Goal: Find specific page/section: Find specific page/section

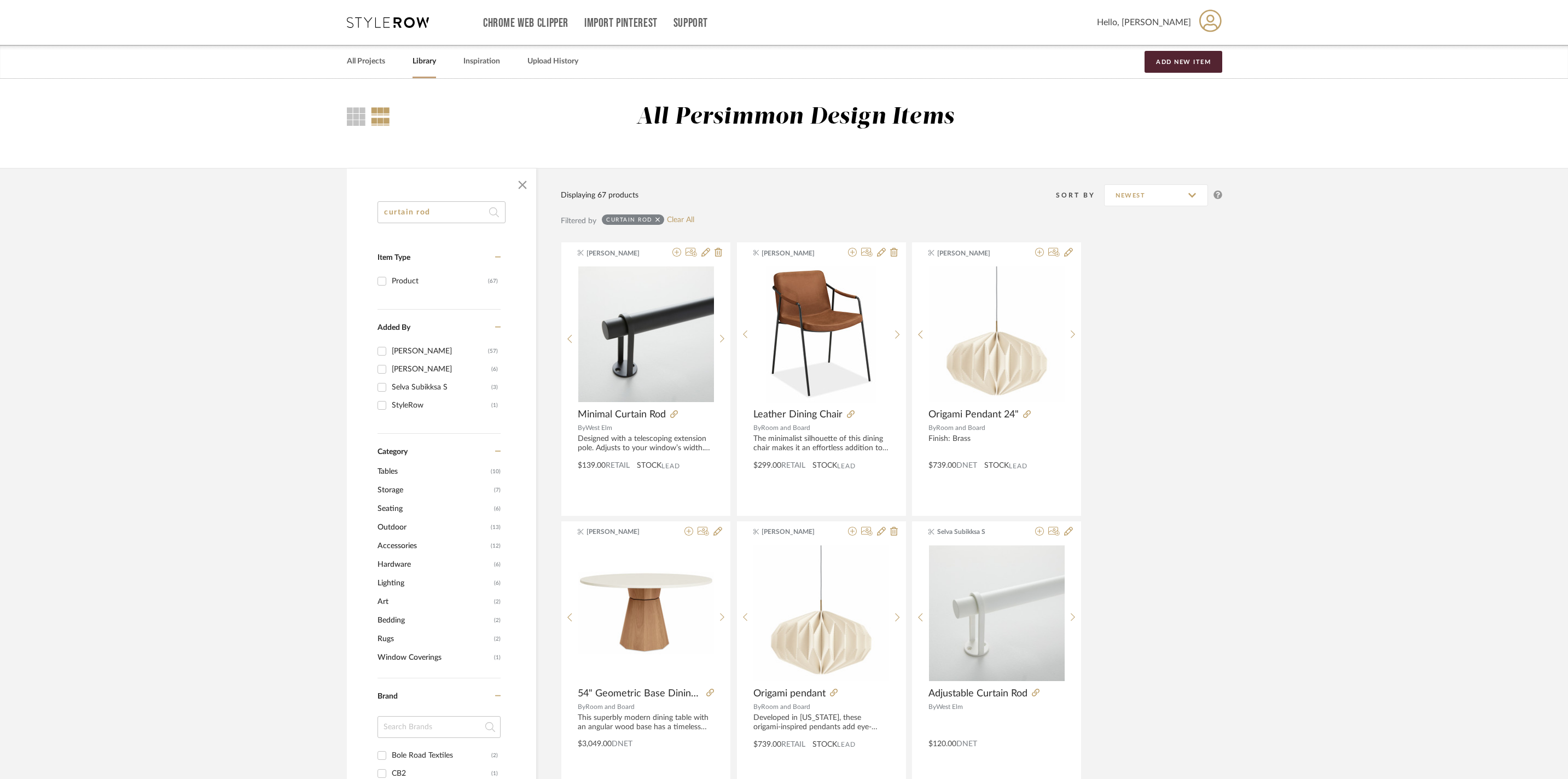
click at [436, 61] on link "Library" at bounding box center [424, 62] width 23 height 15
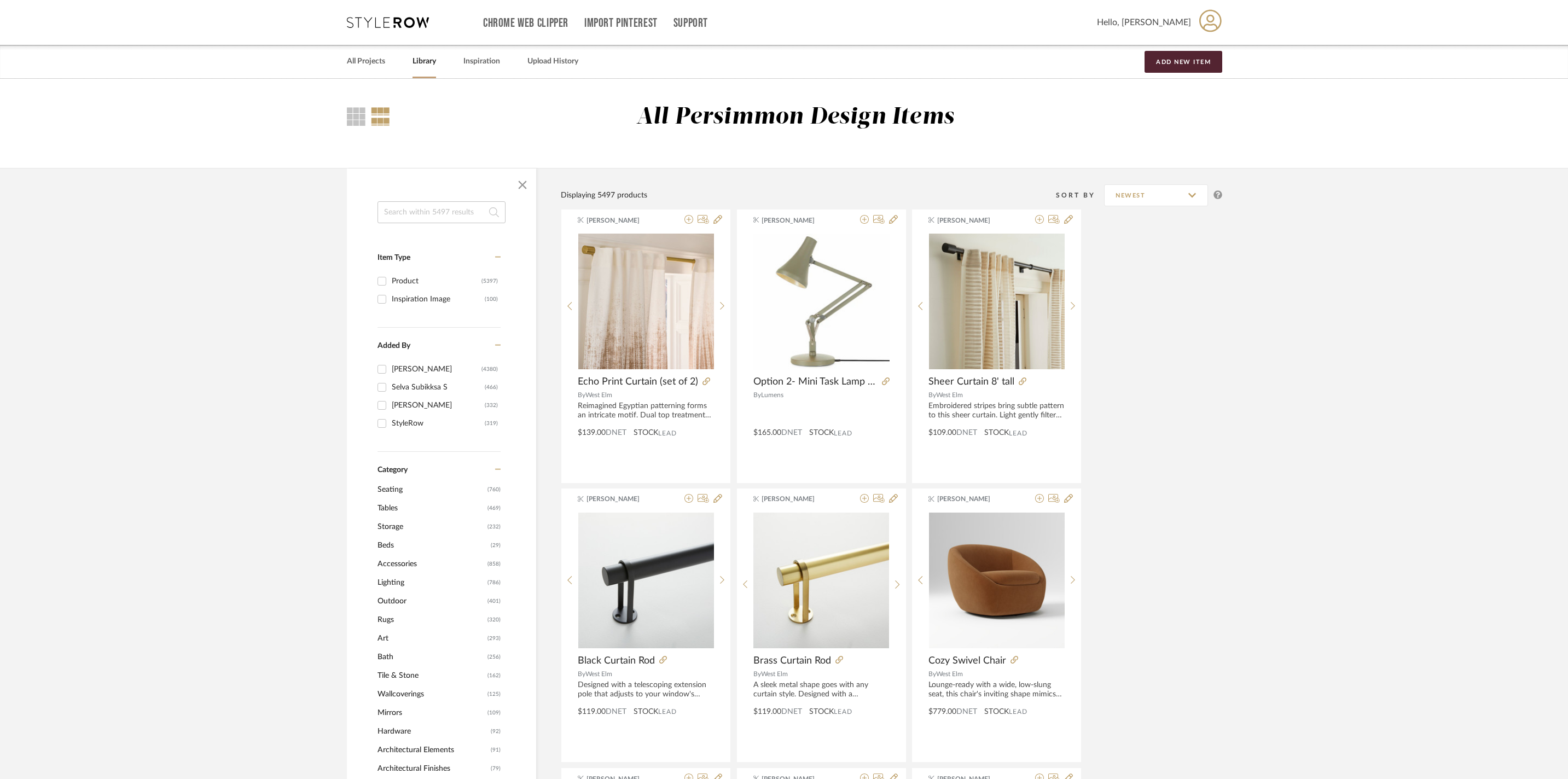
click at [369, 59] on link "All Projects" at bounding box center [366, 62] width 39 height 15
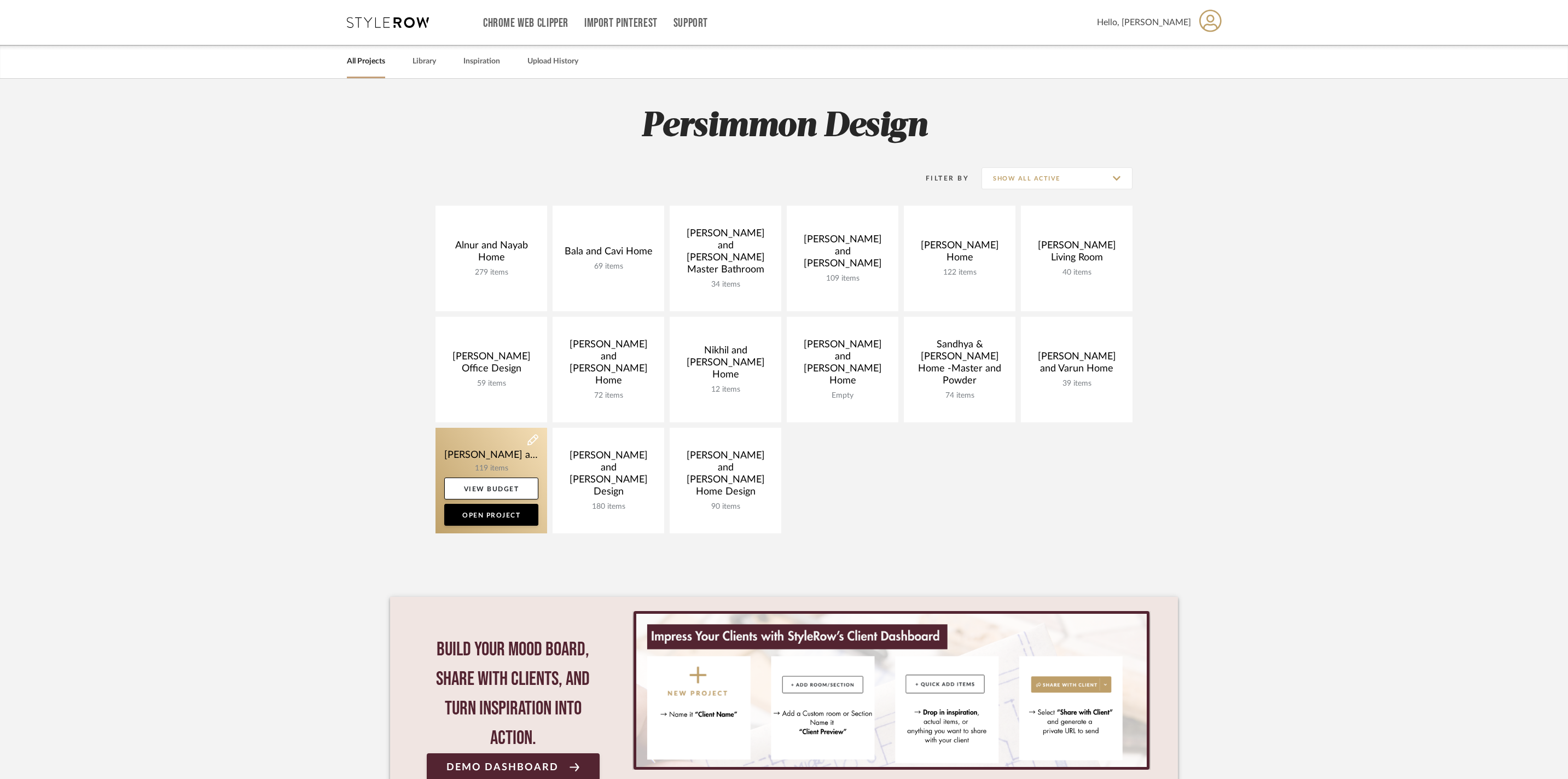
click at [484, 448] on link at bounding box center [492, 481] width 112 height 106
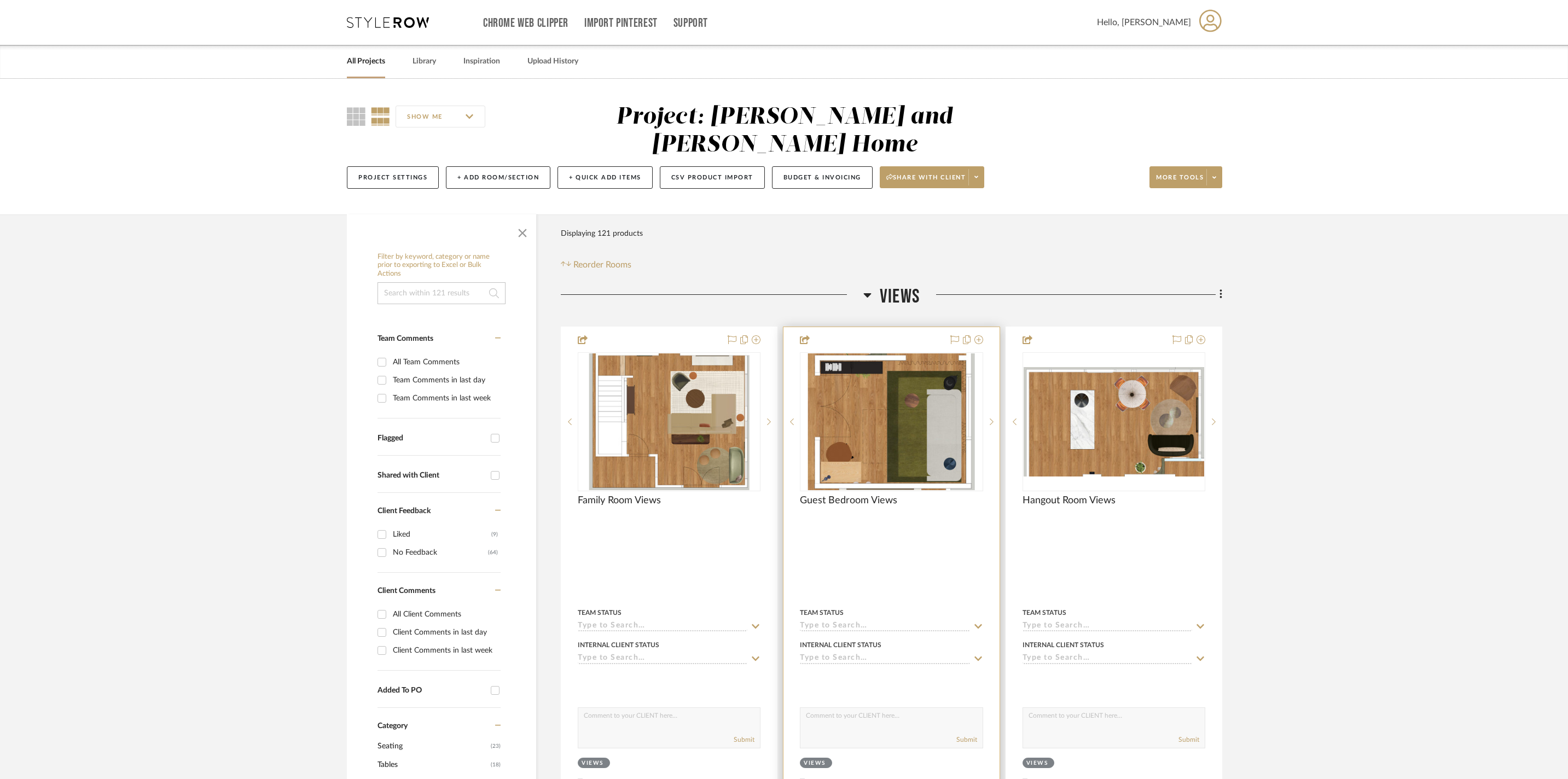
scroll to position [189, 0]
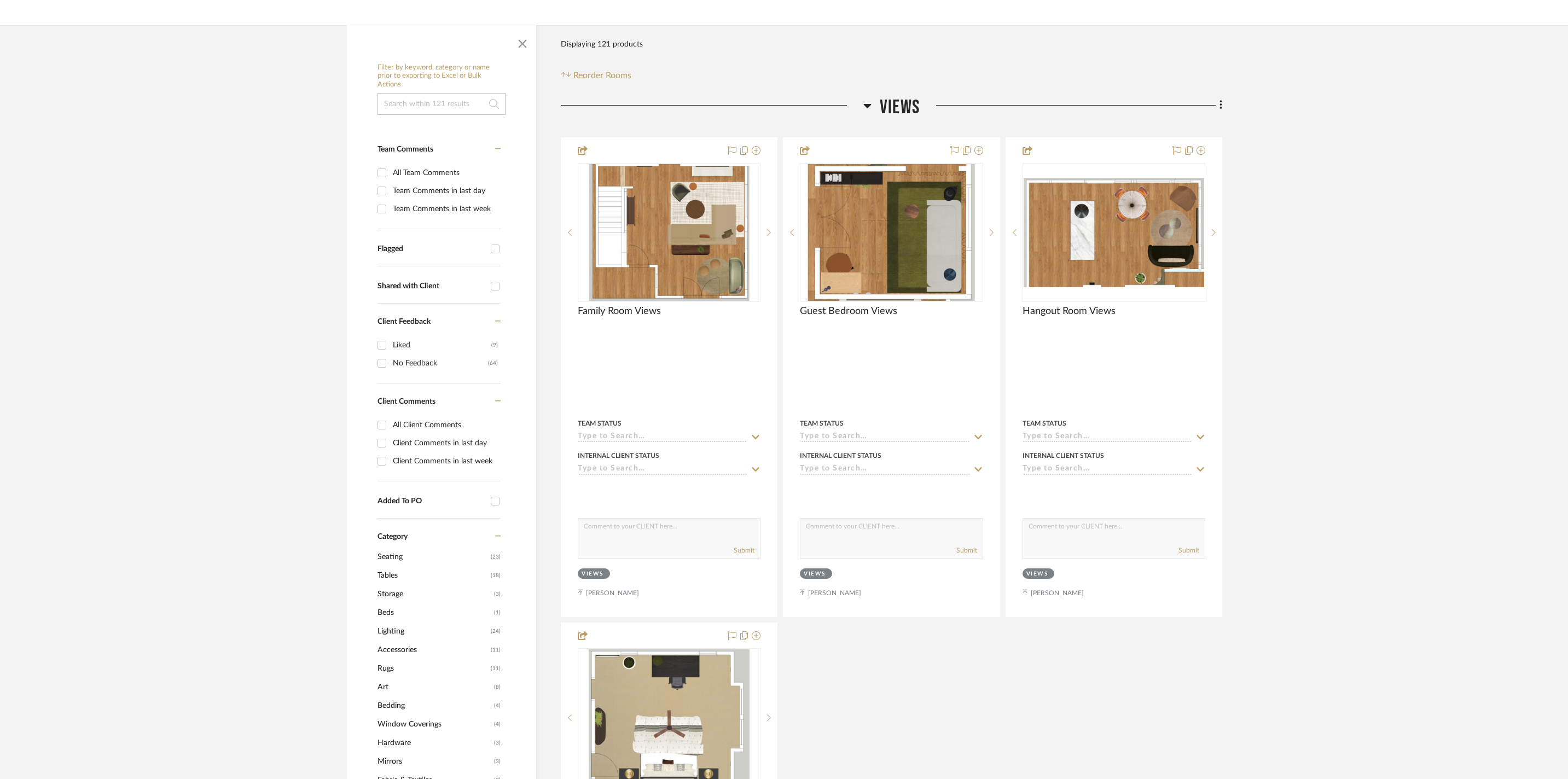
click at [872, 96] on h3 "Views" at bounding box center [892, 107] width 57 height 23
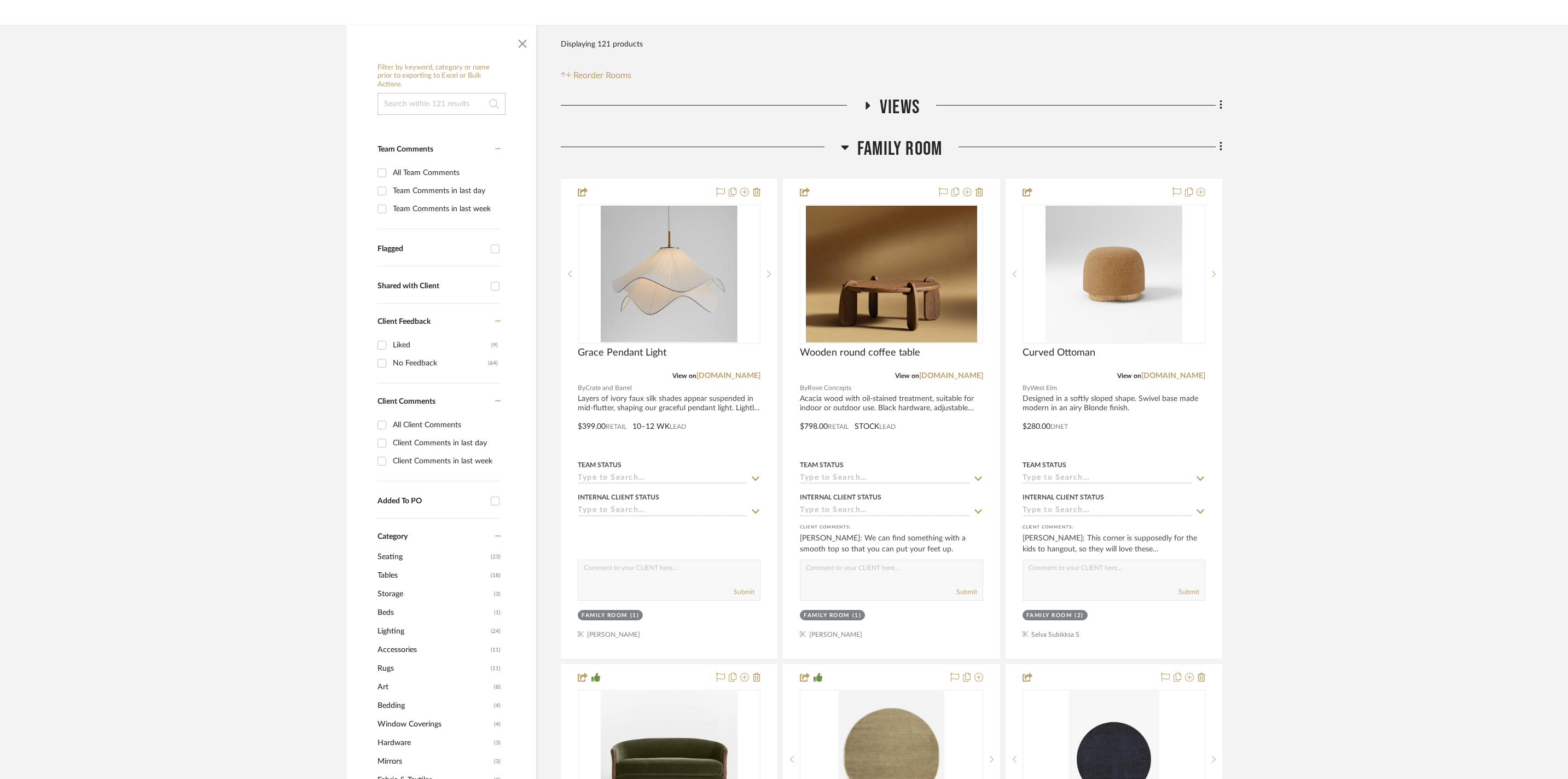
click at [850, 141] on h3 "Family Room" at bounding box center [892, 149] width 101 height 23
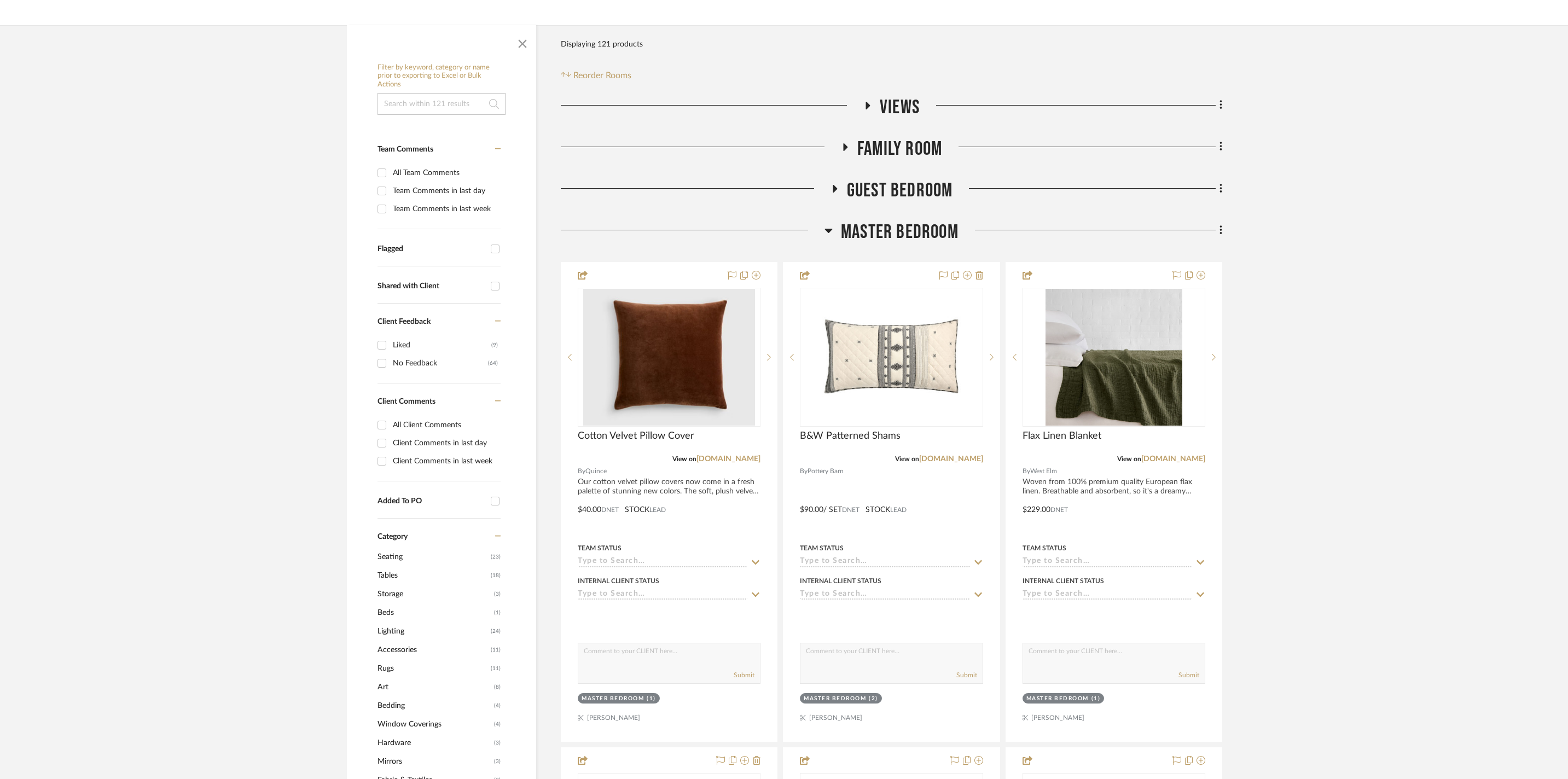
click at [827, 179] on div at bounding box center [696, 193] width 270 height 28
click at [833, 185] on icon at bounding box center [834, 188] width 13 height 8
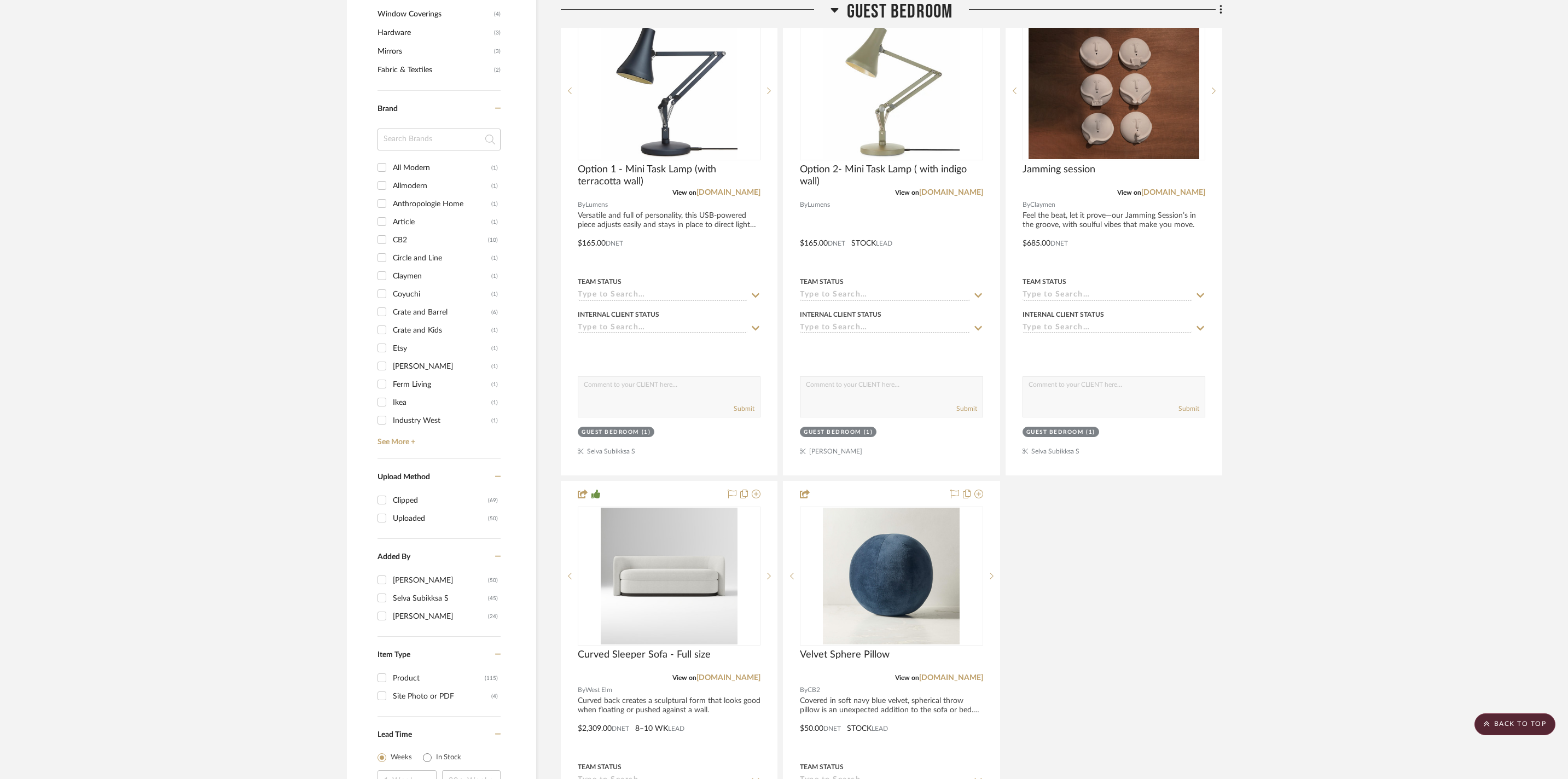
scroll to position [1349, 0]
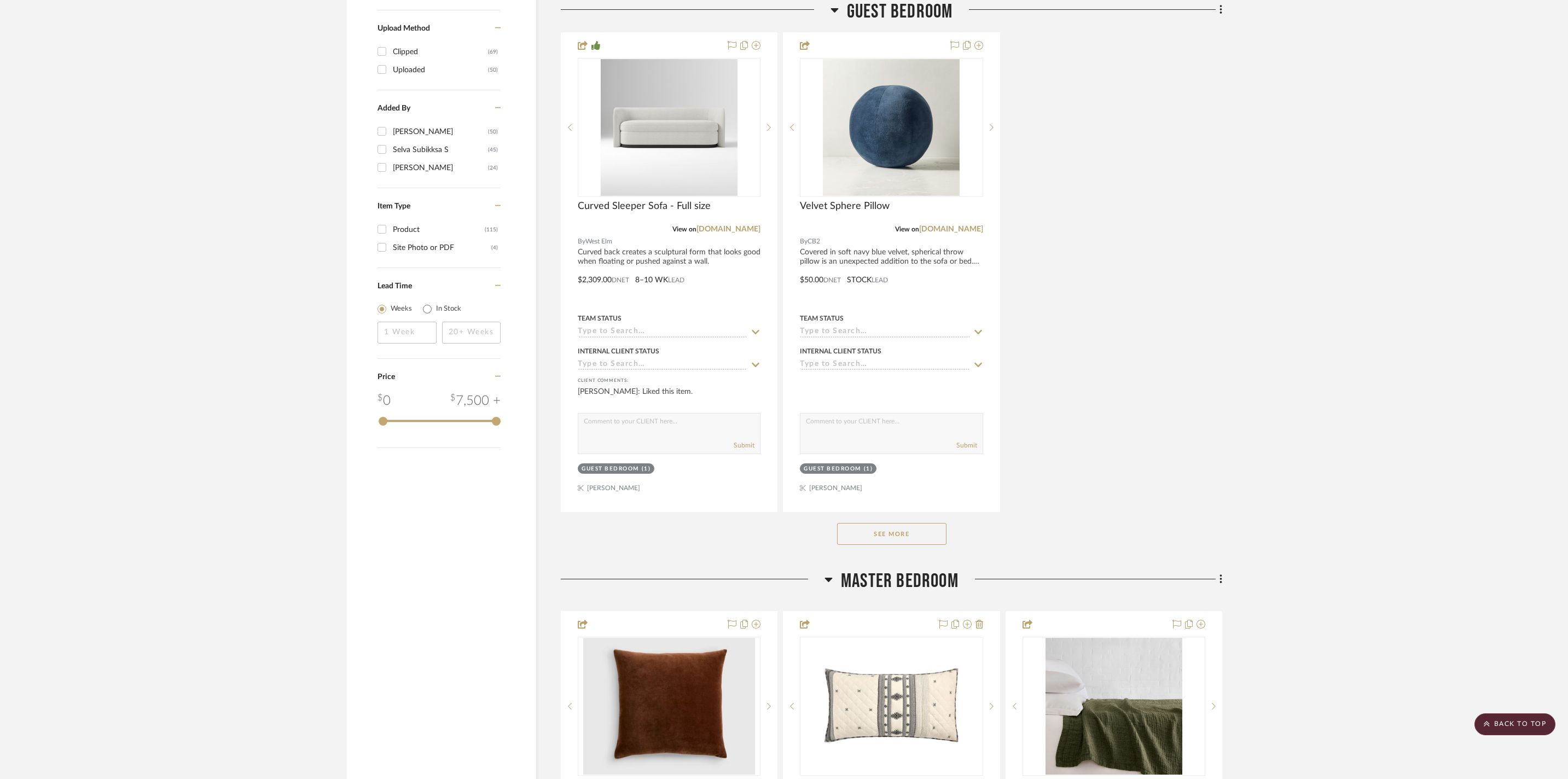
click at [877, 545] on button "See More" at bounding box center [892, 534] width 110 height 22
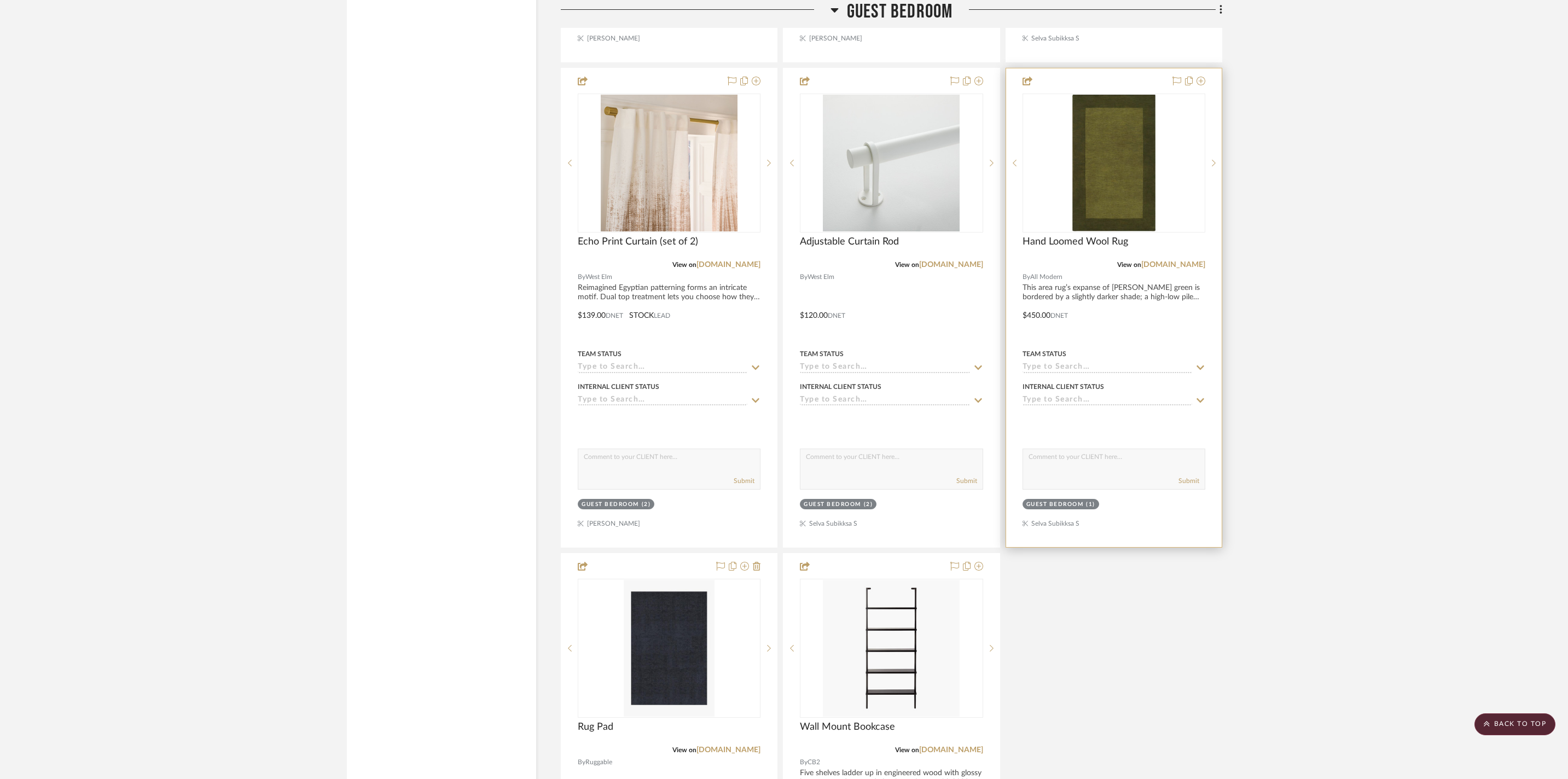
scroll to position [1604, 0]
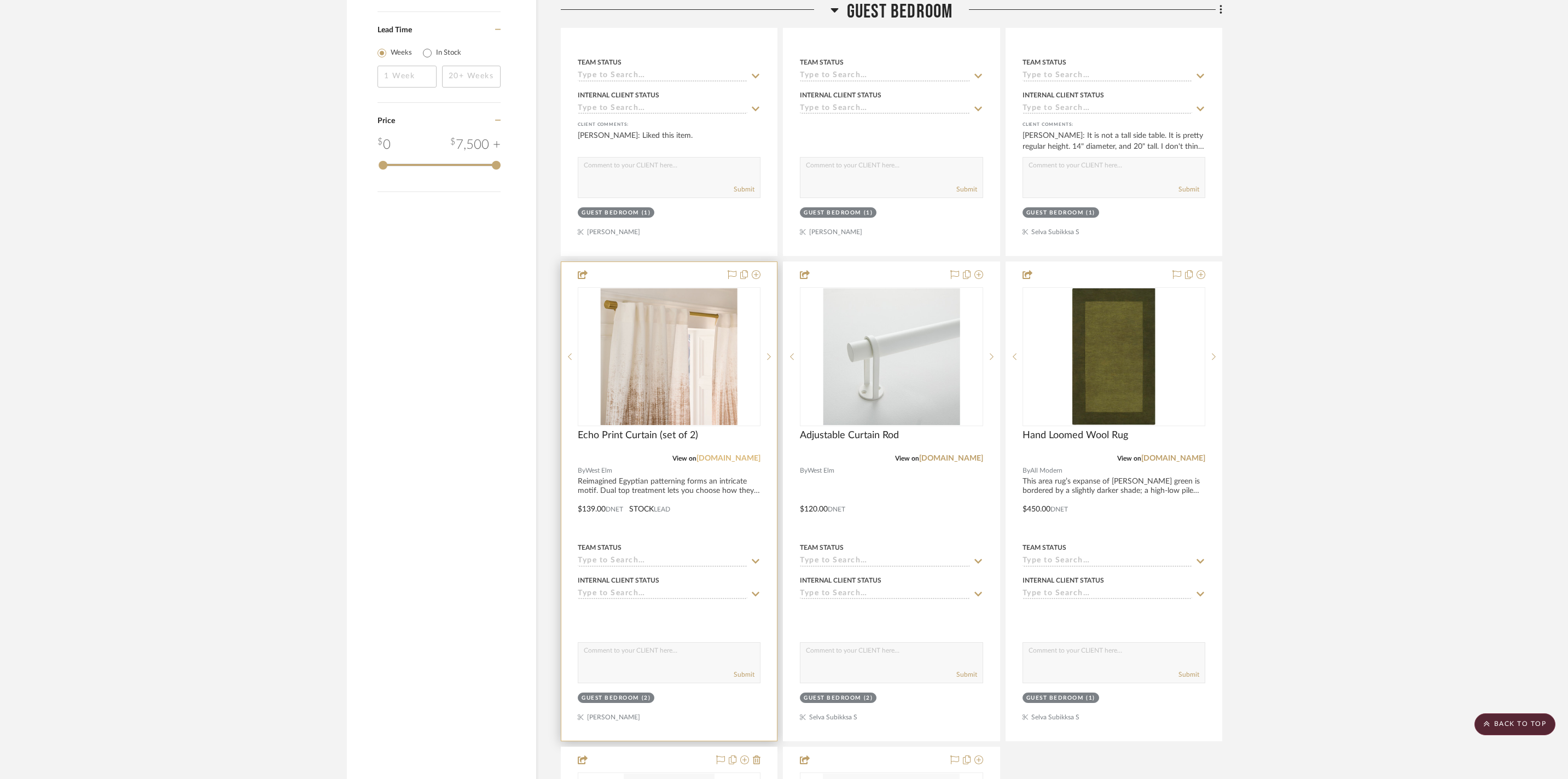
click at [730, 462] on link "[DOMAIN_NAME]" at bounding box center [728, 458] width 64 height 8
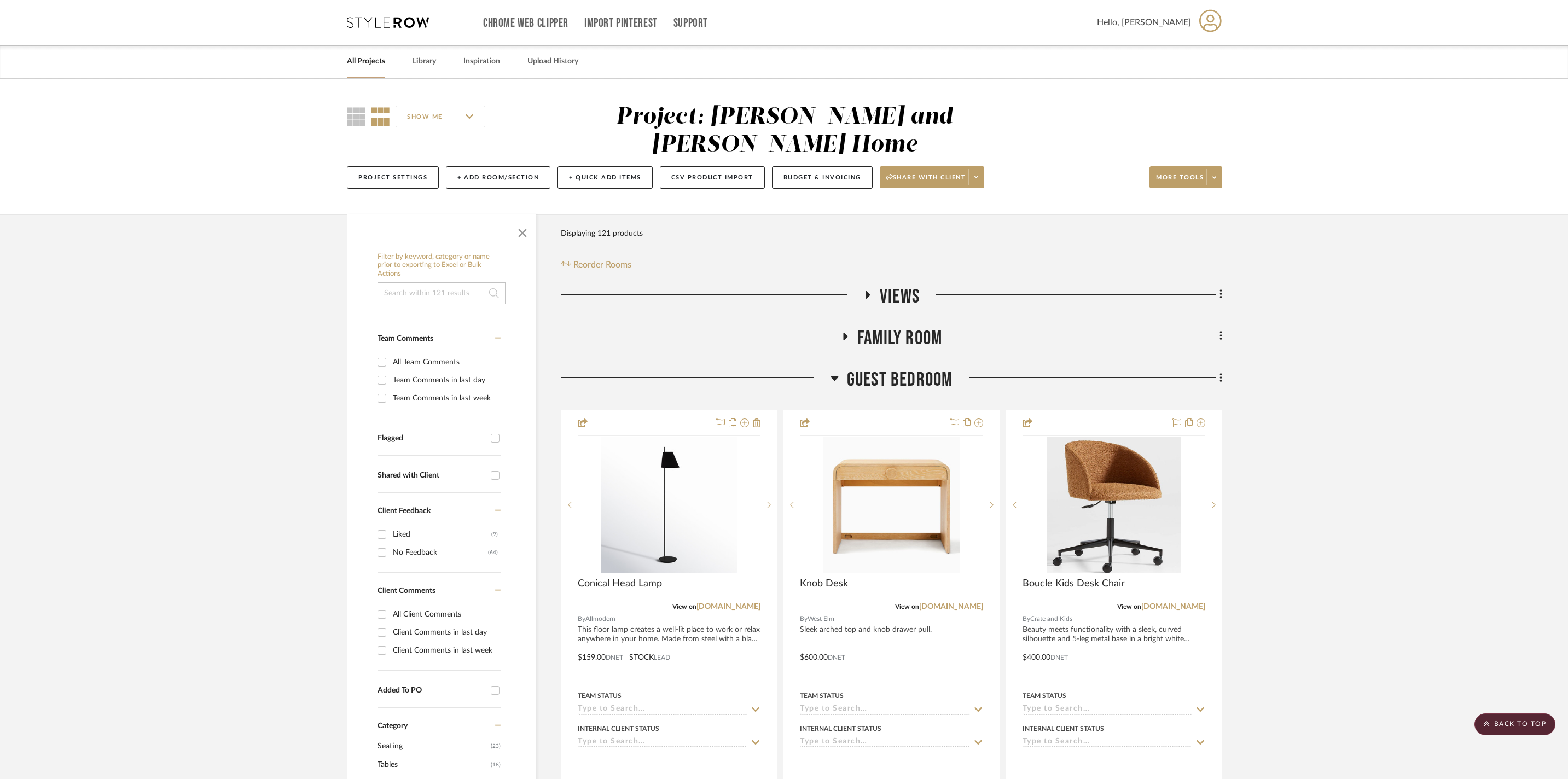
scroll to position [0, 0]
click at [832, 377] on icon at bounding box center [834, 379] width 8 height 5
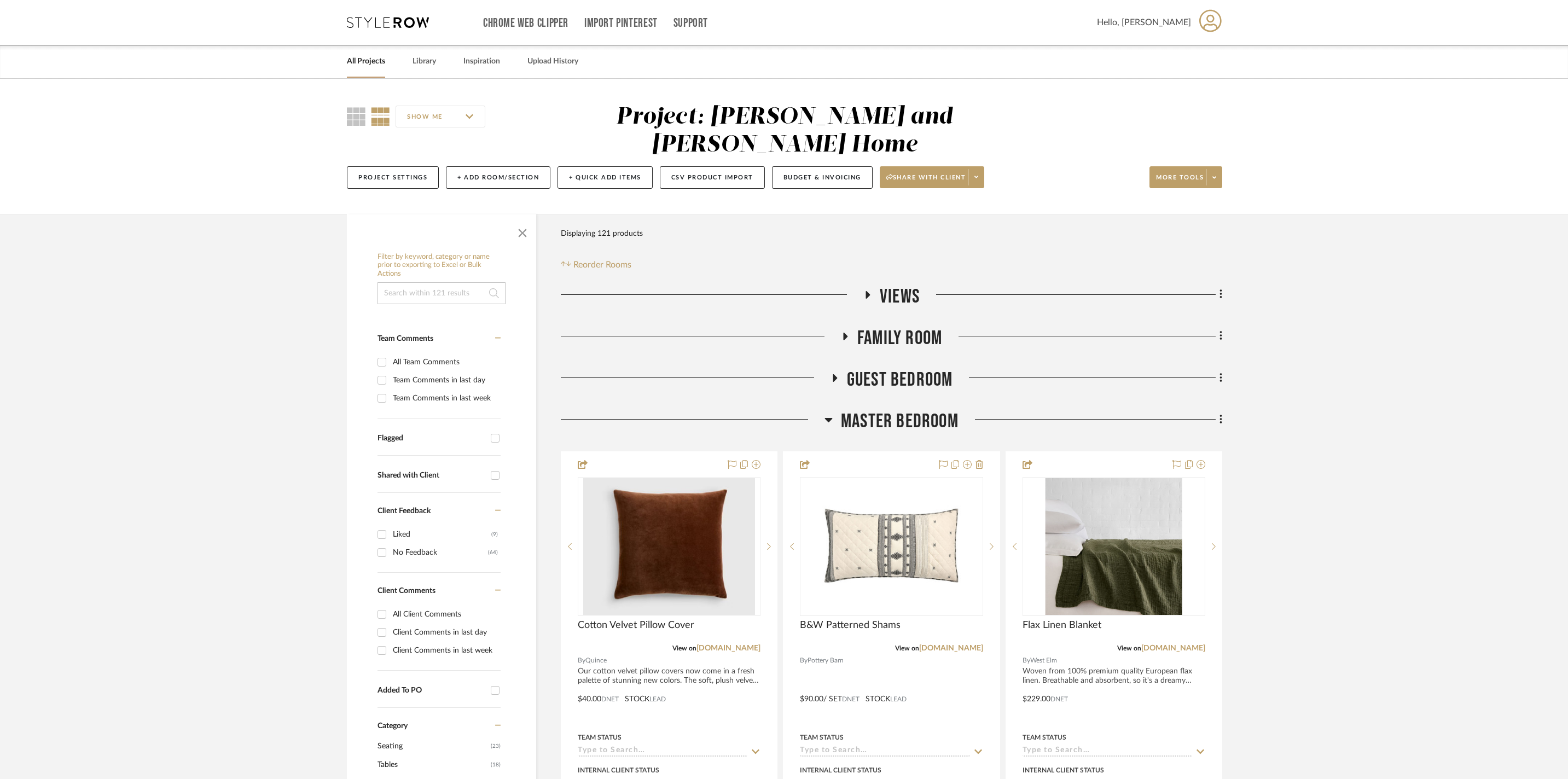
click at [833, 413] on icon at bounding box center [828, 419] width 8 height 13
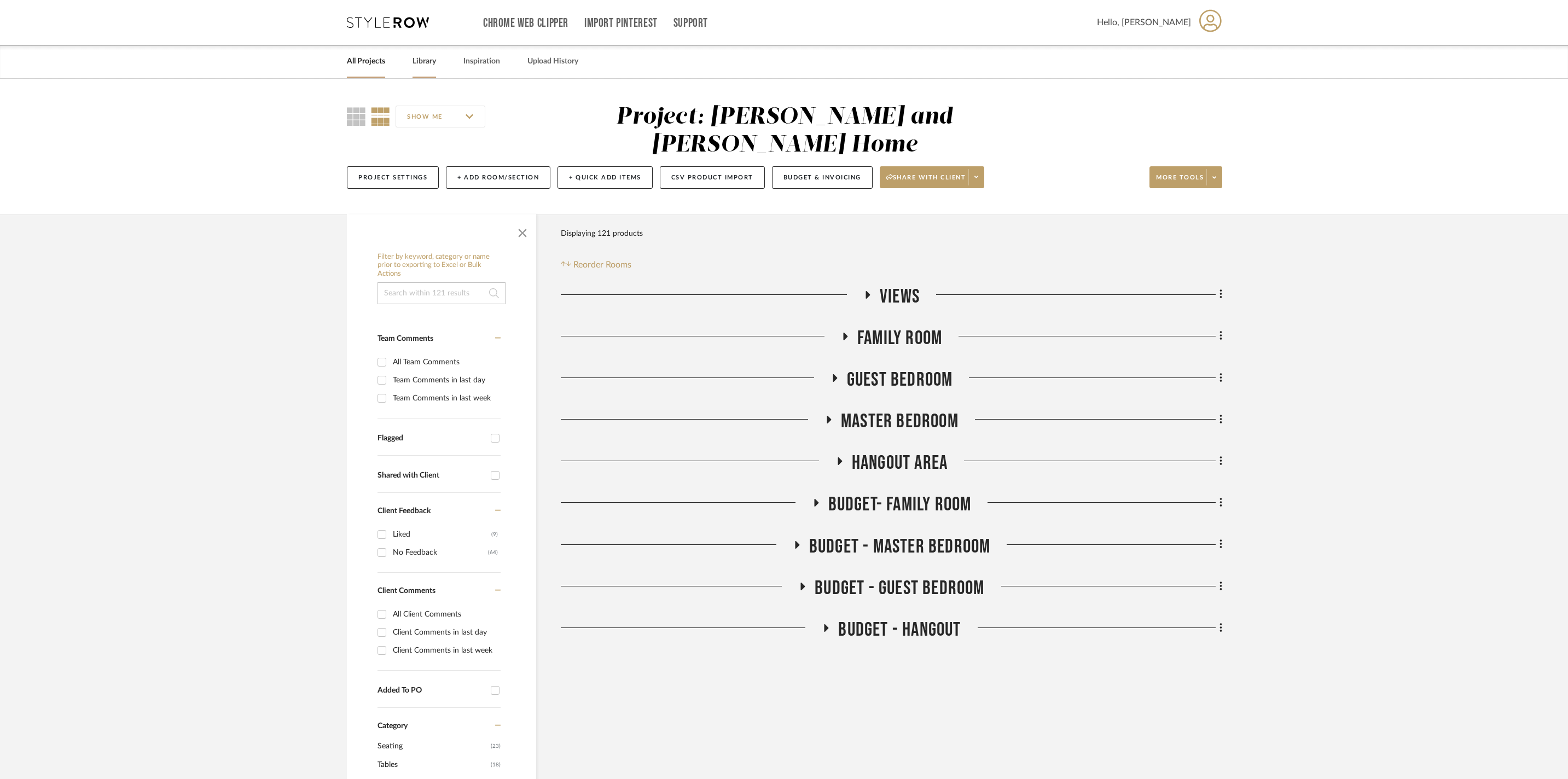
click at [436, 67] on link "Library" at bounding box center [424, 62] width 23 height 15
